Goal: Task Accomplishment & Management: Manage account settings

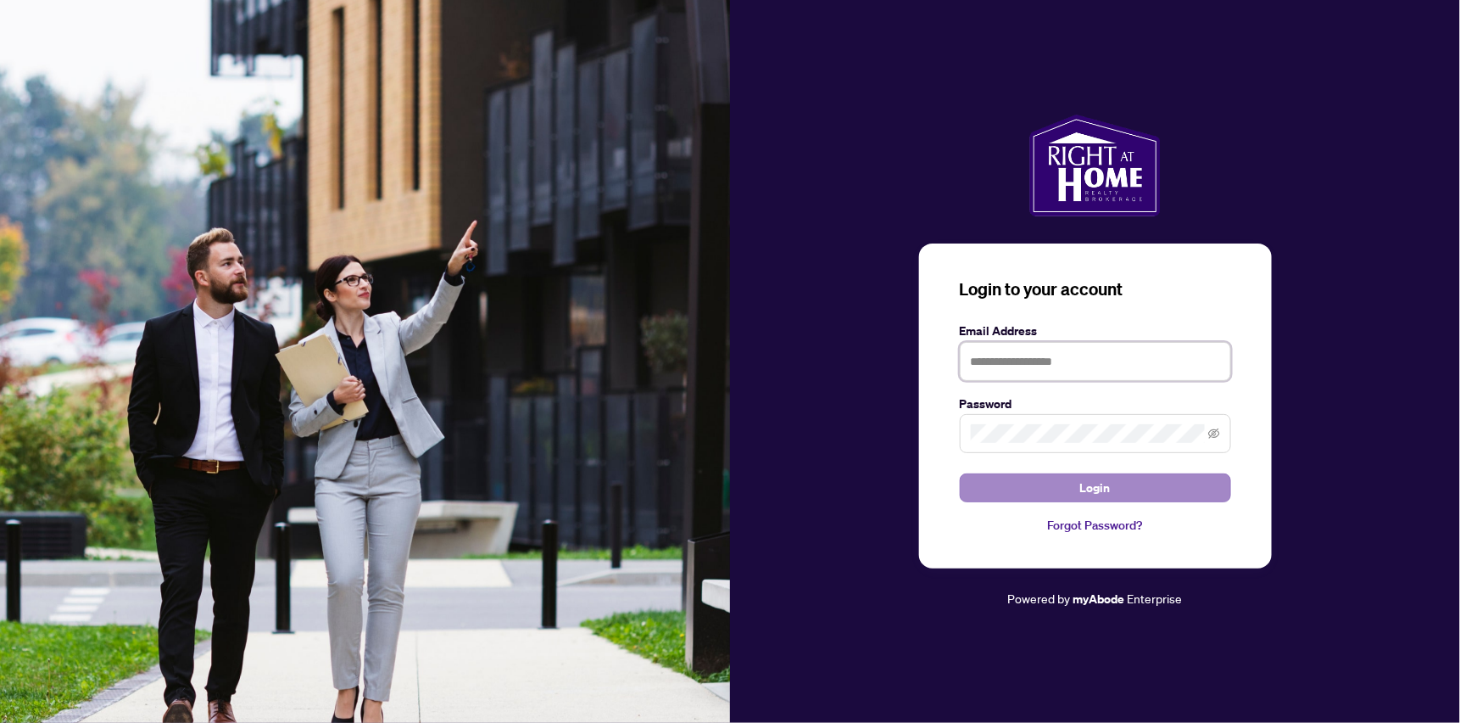
type input "**********"
click at [1081, 486] on span "Login" at bounding box center [1095, 487] width 31 height 27
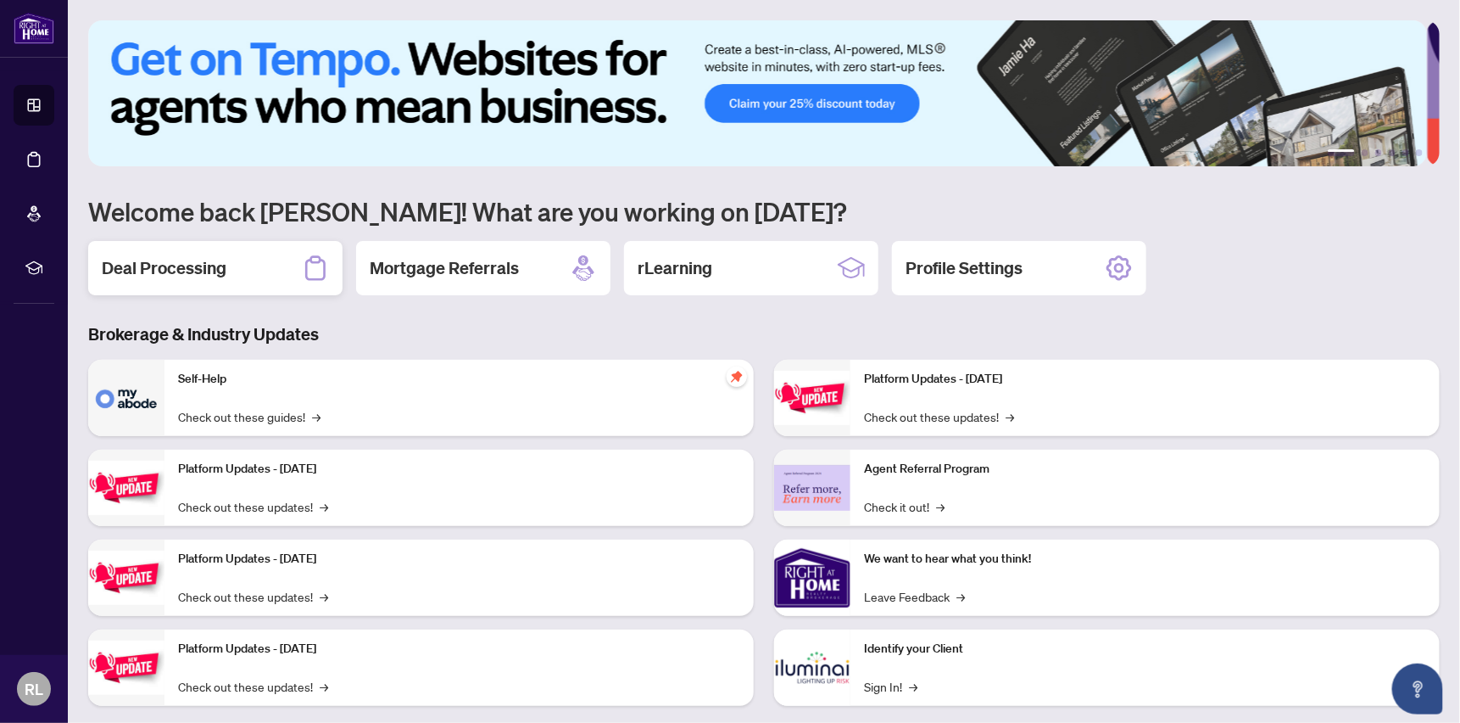
click at [146, 267] on h2 "Deal Processing" at bounding box center [164, 268] width 125 height 24
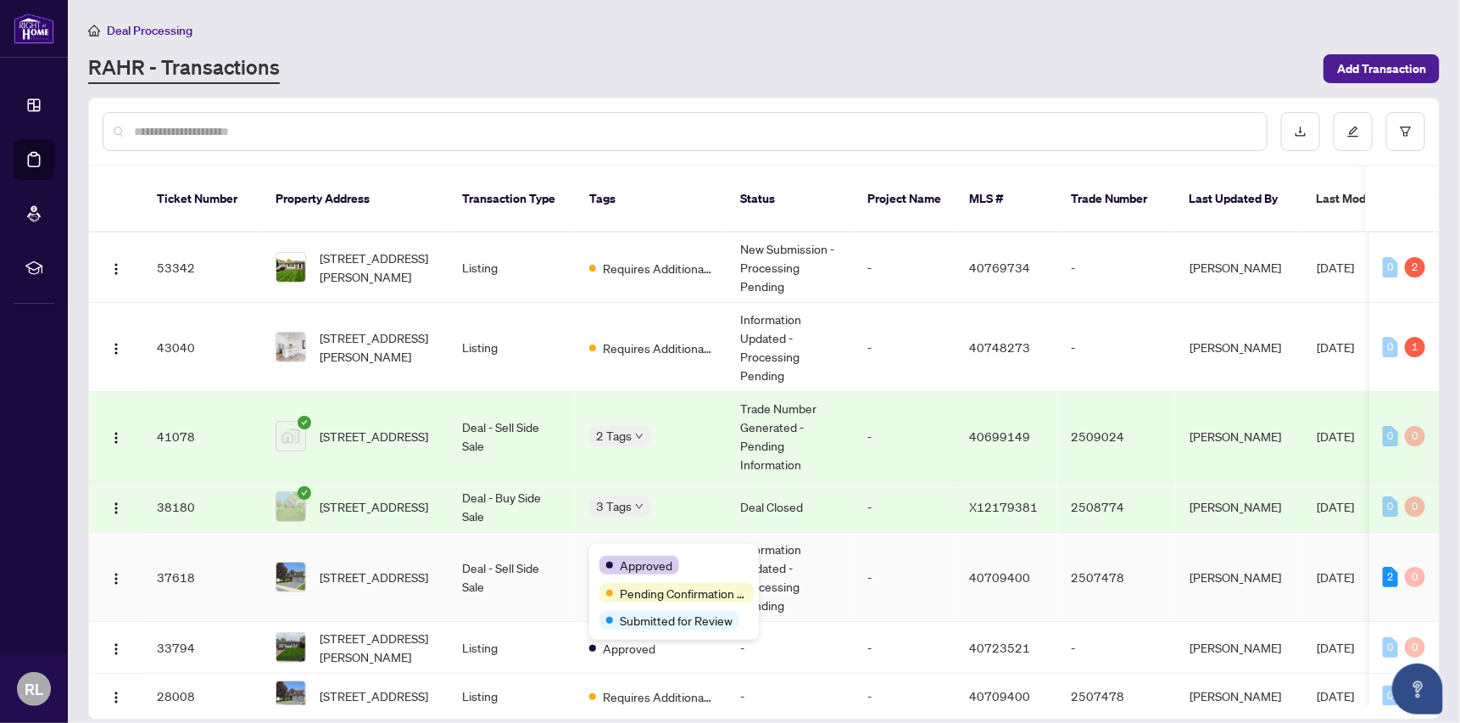
click at [638, 556] on span "Approved" at bounding box center [646, 565] width 53 height 19
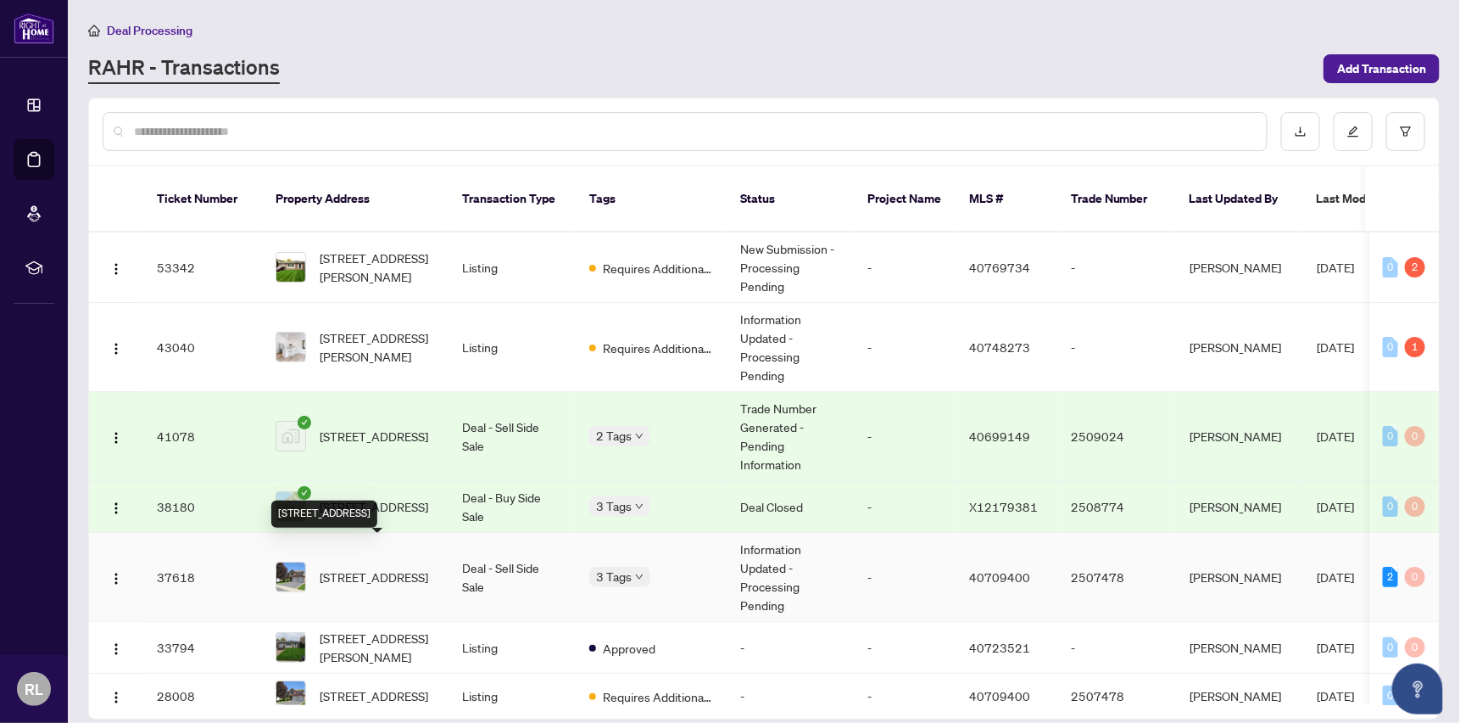
click at [411, 567] on span "[STREET_ADDRESS]" at bounding box center [374, 576] width 109 height 19
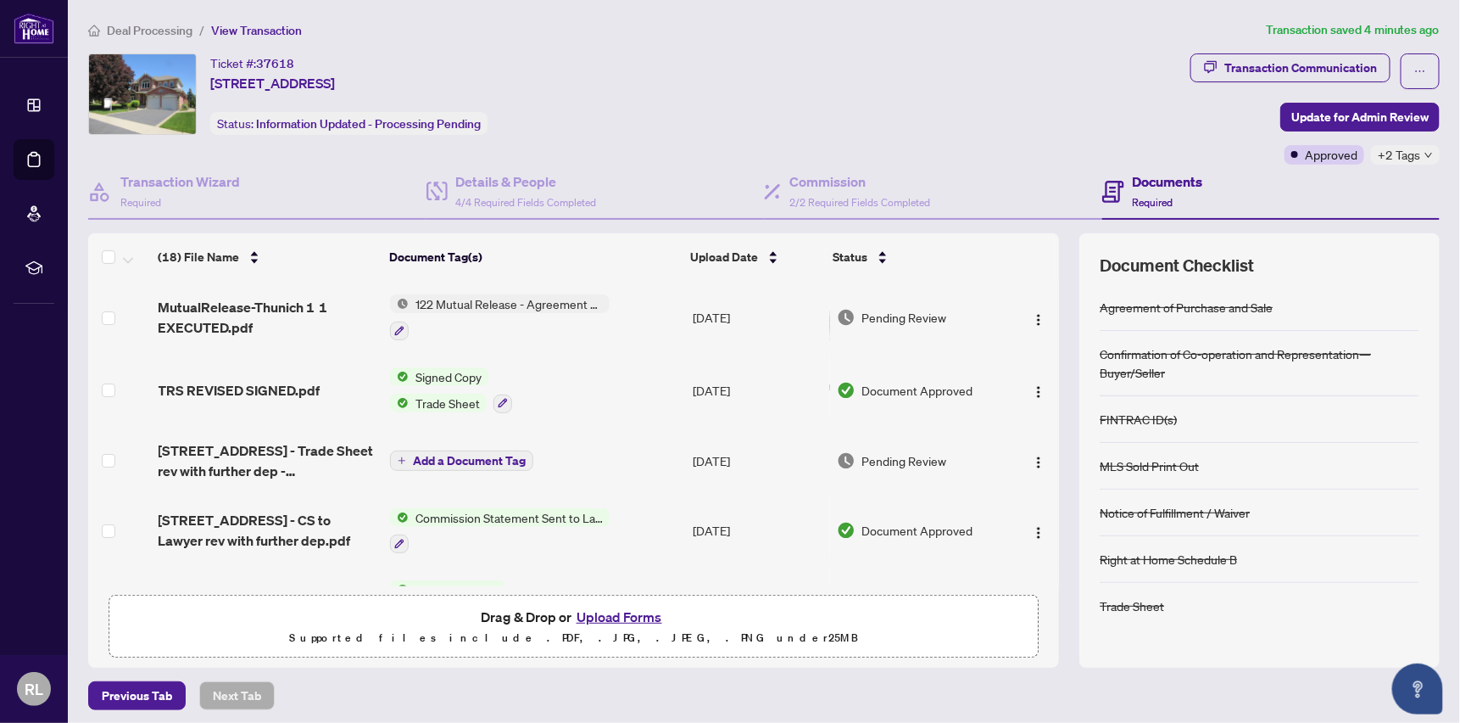
click at [482, 304] on span "122 Mutual Release - Agreement of Purchase and Sale" at bounding box center [509, 303] width 201 height 19
click at [677, 143] on div "Ticket #: 37618 [STREET_ADDRESS] Status: Information Updated - Processing Pendi…" at bounding box center [636, 108] width 1103 height 111
click at [397, 326] on icon "button" at bounding box center [399, 331] width 10 height 10
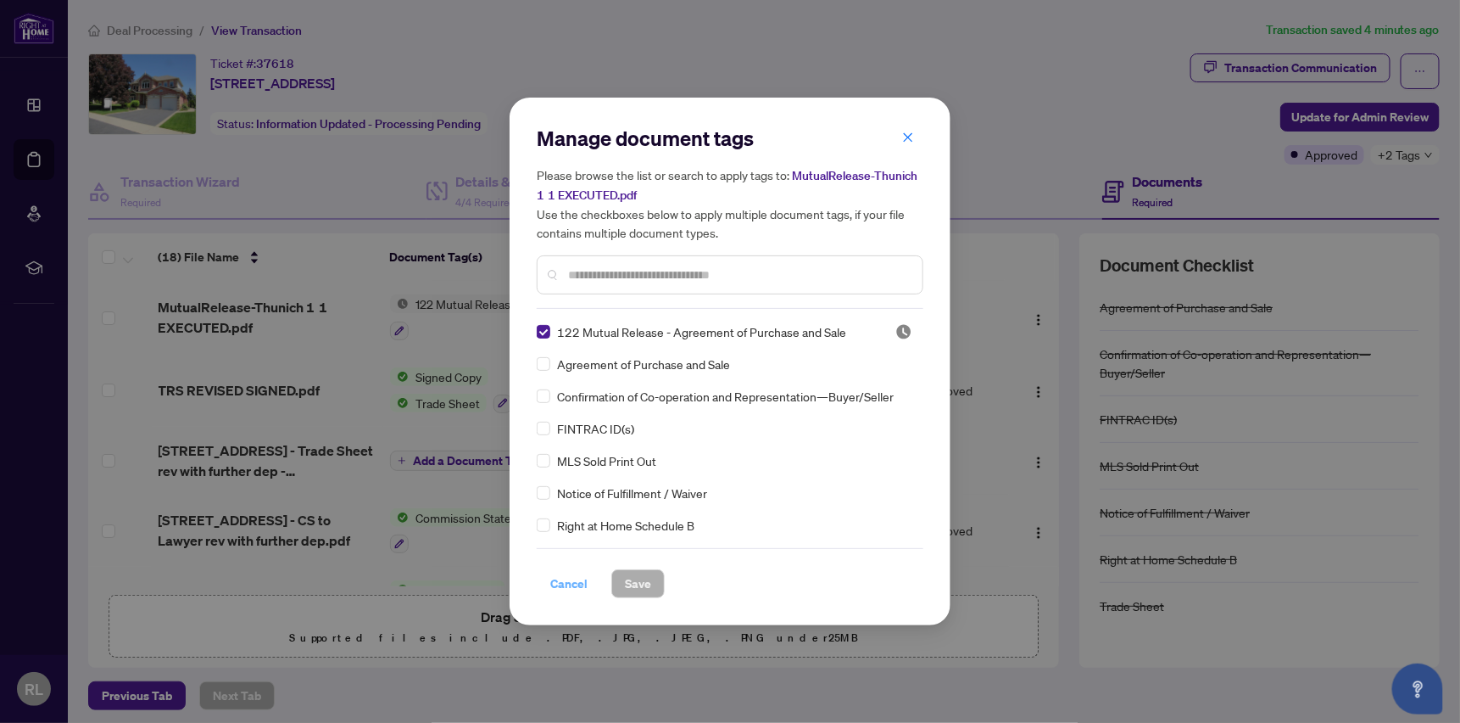
click at [564, 578] on span "Cancel" at bounding box center [568, 583] width 37 height 27
